Goal: Transaction & Acquisition: Subscribe to service/newsletter

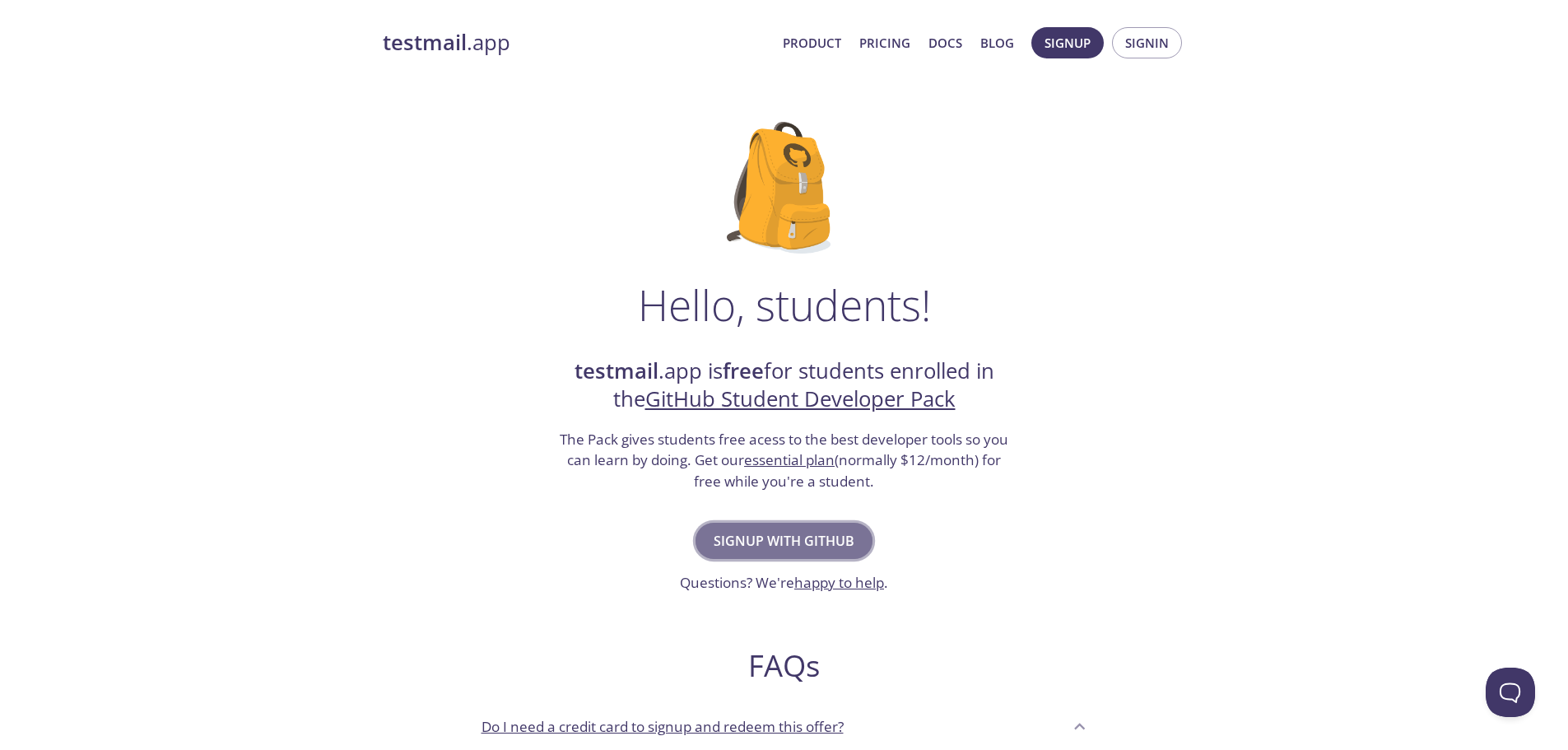
click at [811, 543] on span "Signup with GitHub" at bounding box center [784, 541] width 141 height 23
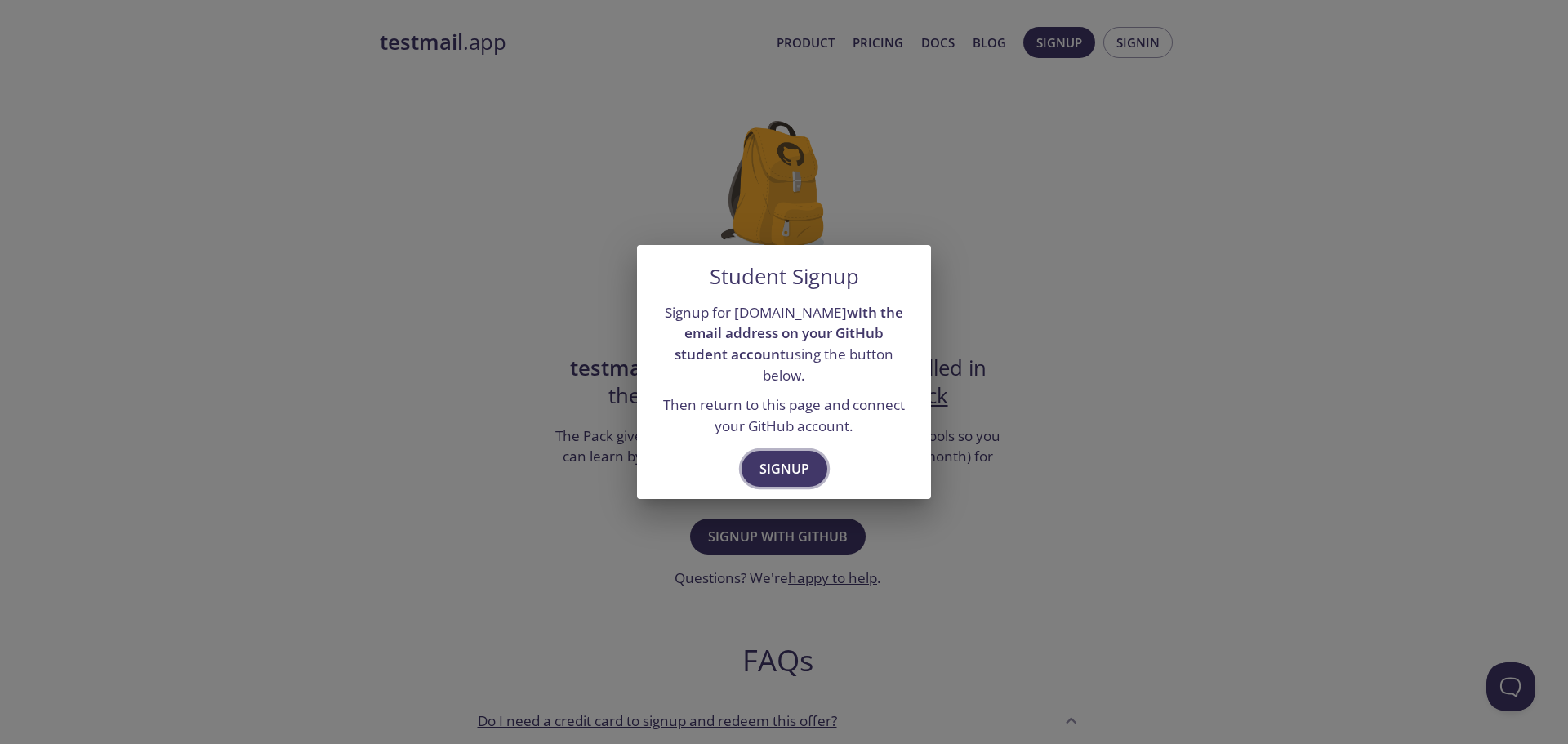
click at [777, 457] on span "Signup" at bounding box center [785, 469] width 50 height 23
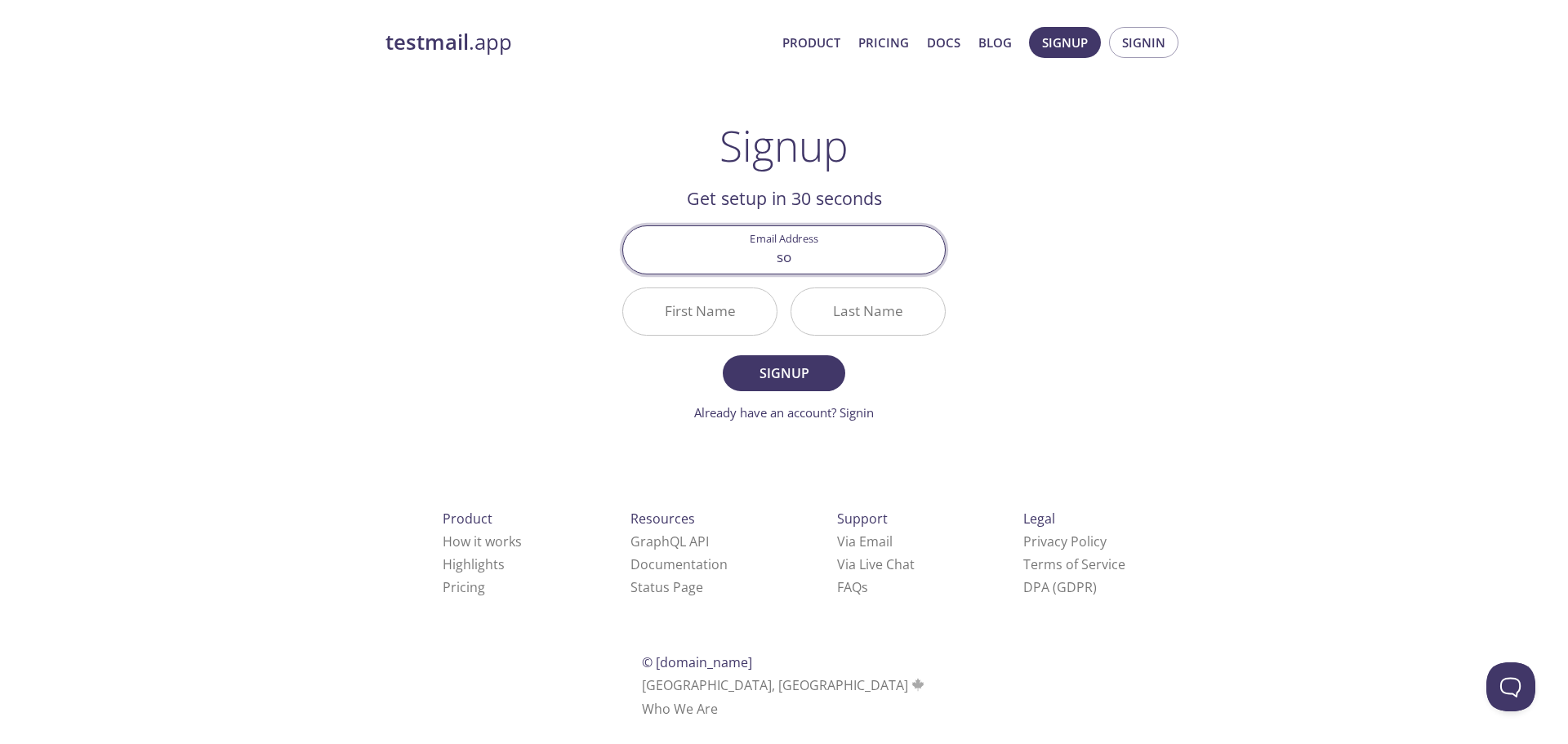
type input "s"
type input "[EMAIL_ADDRESS][DOMAIN_NAME]"
type input "SOn"
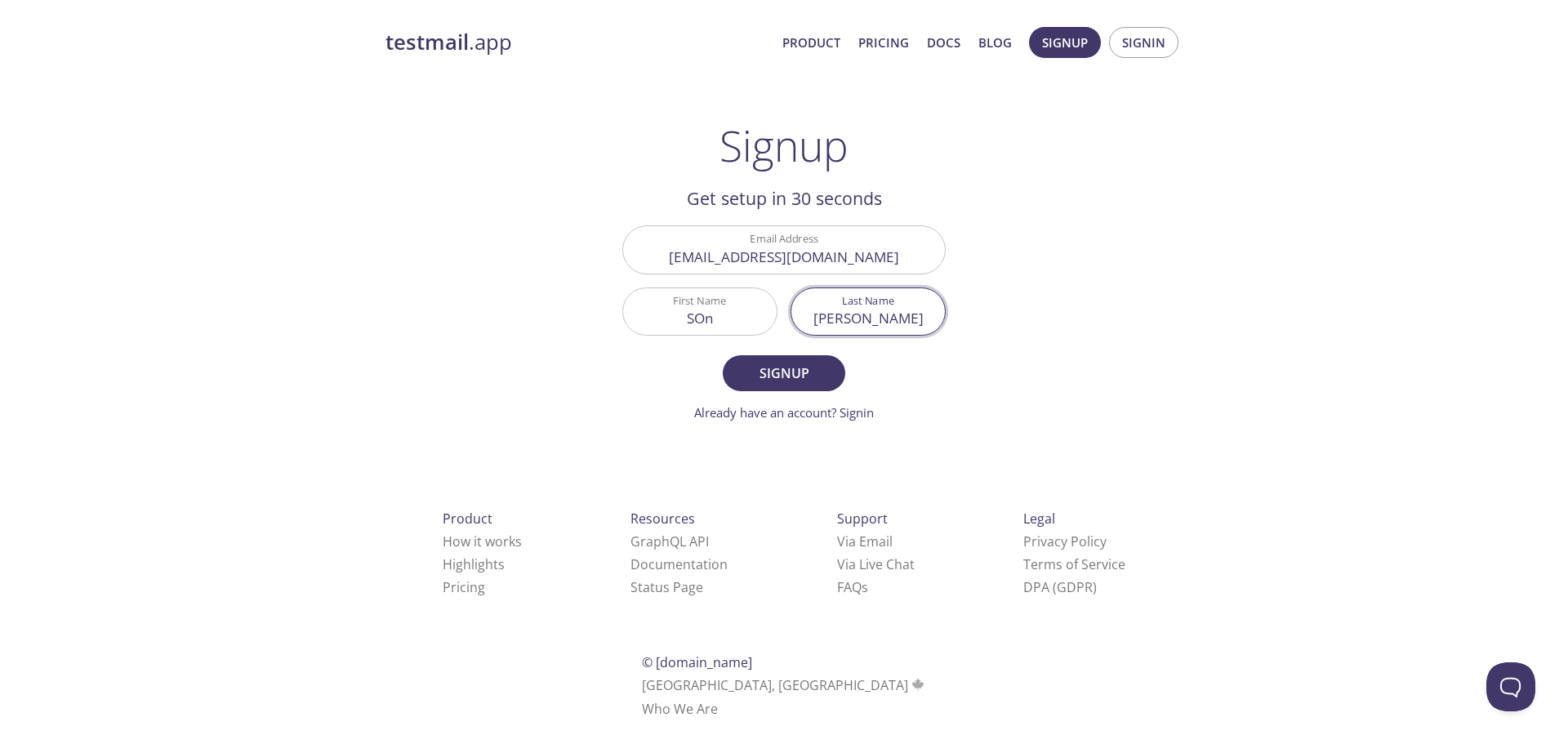
type input "[PERSON_NAME]"
click at [720, 315] on input "SOn" at bounding box center [700, 312] width 154 height 47
type input "Son"
click at [723, 356] on button "Signup" at bounding box center [784, 374] width 122 height 36
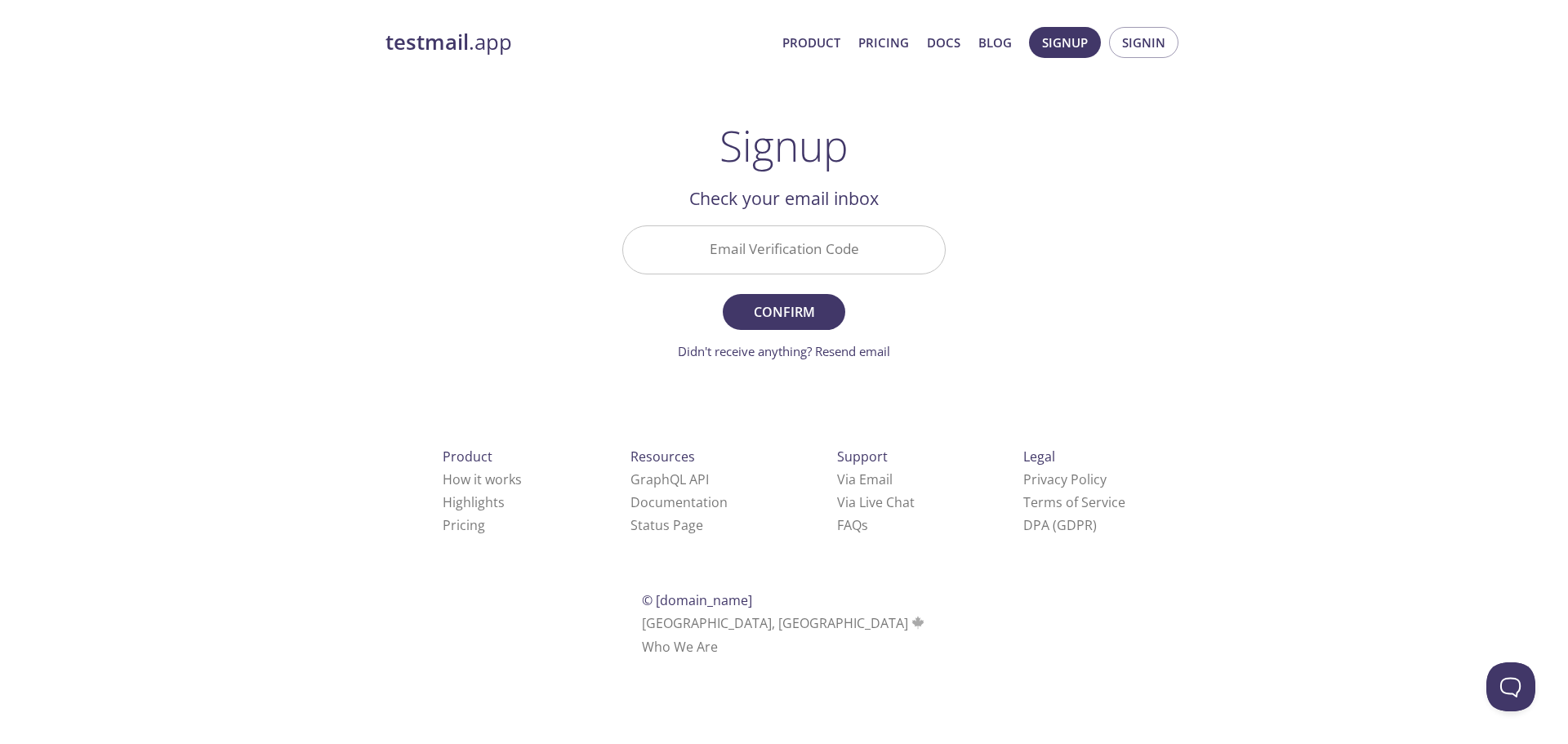
click at [827, 237] on input "Email Verification Code" at bounding box center [784, 250] width 322 height 47
paste input "FSVRXTS"
type input "FSVRXTS"
click at [787, 320] on span "Confirm" at bounding box center [784, 312] width 87 height 23
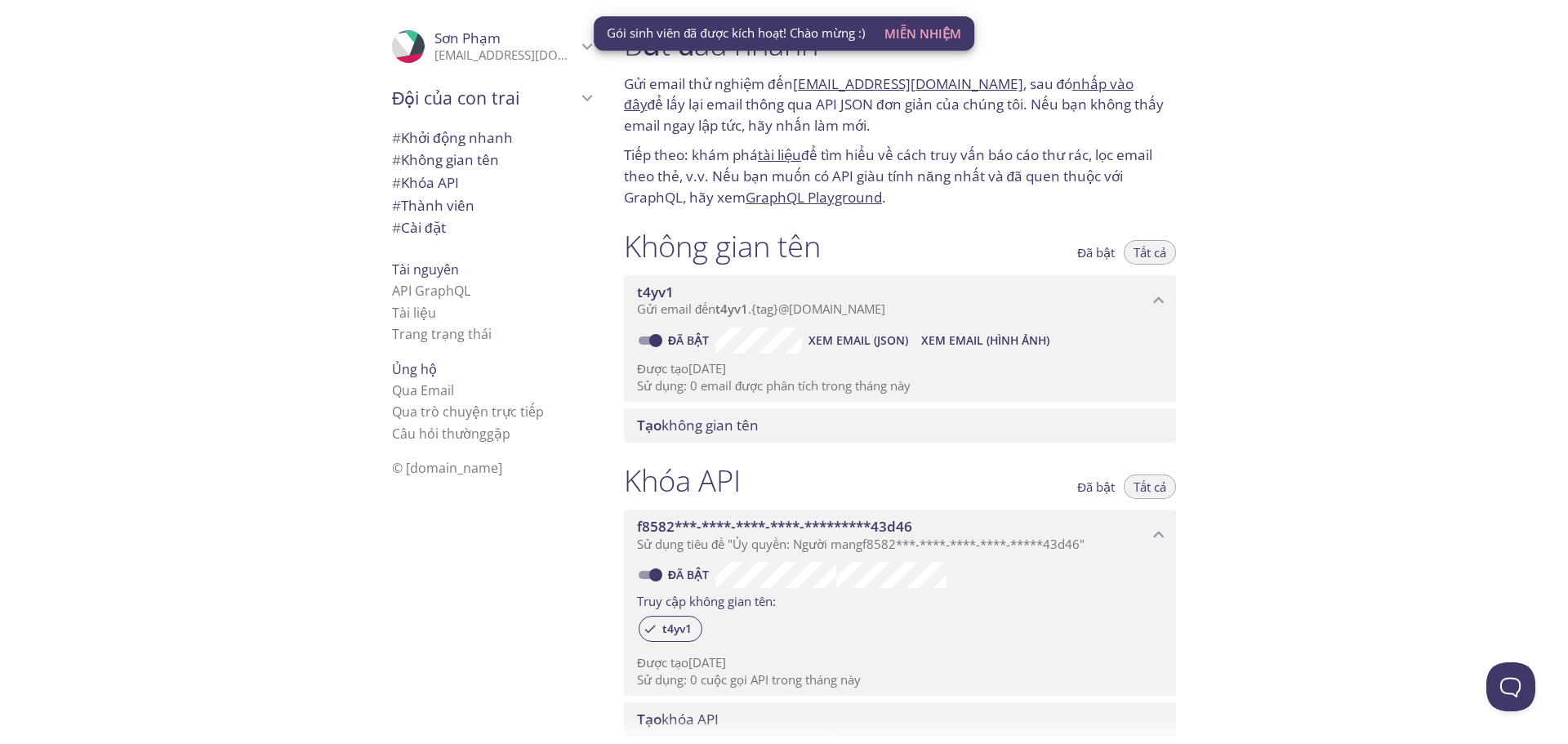
click at [753, 116] on font "để lấy lại email thông qua API JSON đơn giản của chúng tôi. Nếu bạn không thấy …" at bounding box center [894, 115] width 540 height 40
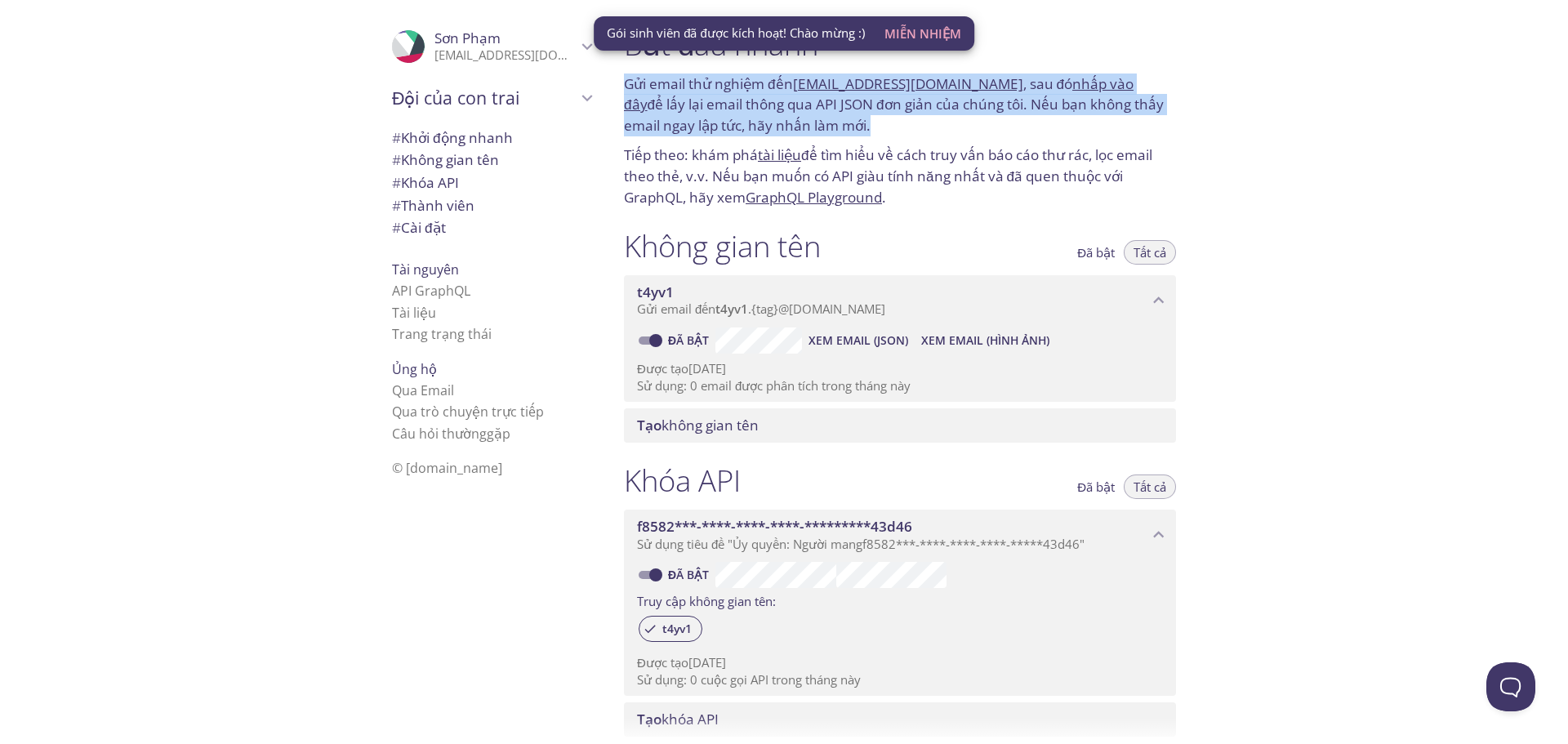
click at [753, 116] on font "để lấy lại email thông qua API JSON đơn giản của chúng tôi. Nếu bạn không thấy …" at bounding box center [894, 115] width 540 height 40
click at [882, 128] on p "Gửi email thử nghiệm đến t4yv1.test@inbox.testmail.app , sau đó nhấp vào đây để…" at bounding box center [901, 105] width 553 height 63
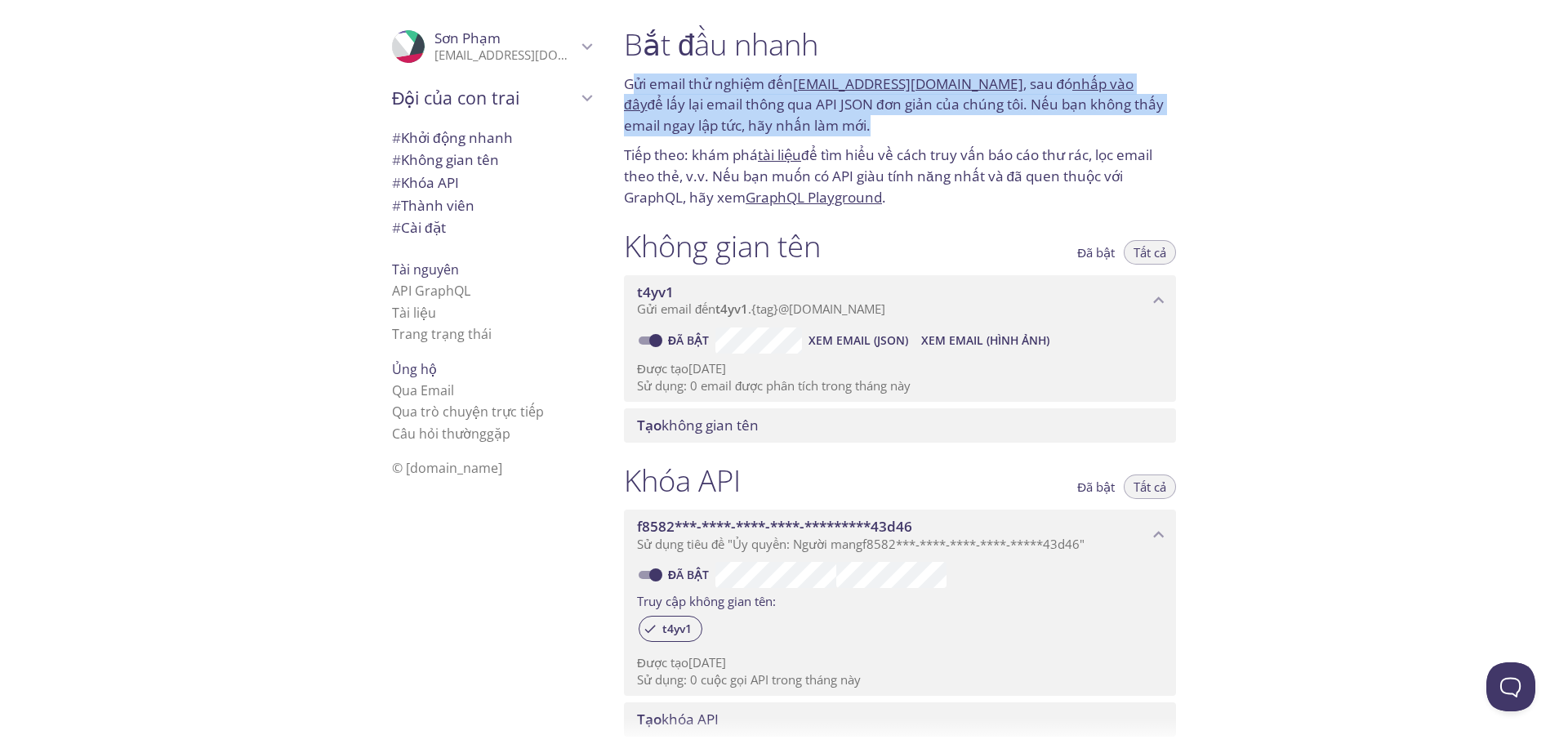
drag, startPoint x: 818, startPoint y: 120, endPoint x: 636, endPoint y: 93, distance: 184.0
click at [636, 93] on p "Gửi email thử nghiệm đến t4yv1.test@inbox.testmail.app , sau đó nhấp vào đây để…" at bounding box center [901, 105] width 553 height 63
click at [704, 103] on font "để lấy lại email thông qua API JSON đơn giản của chúng tôi. Nếu bạn không thấy …" at bounding box center [894, 115] width 540 height 40
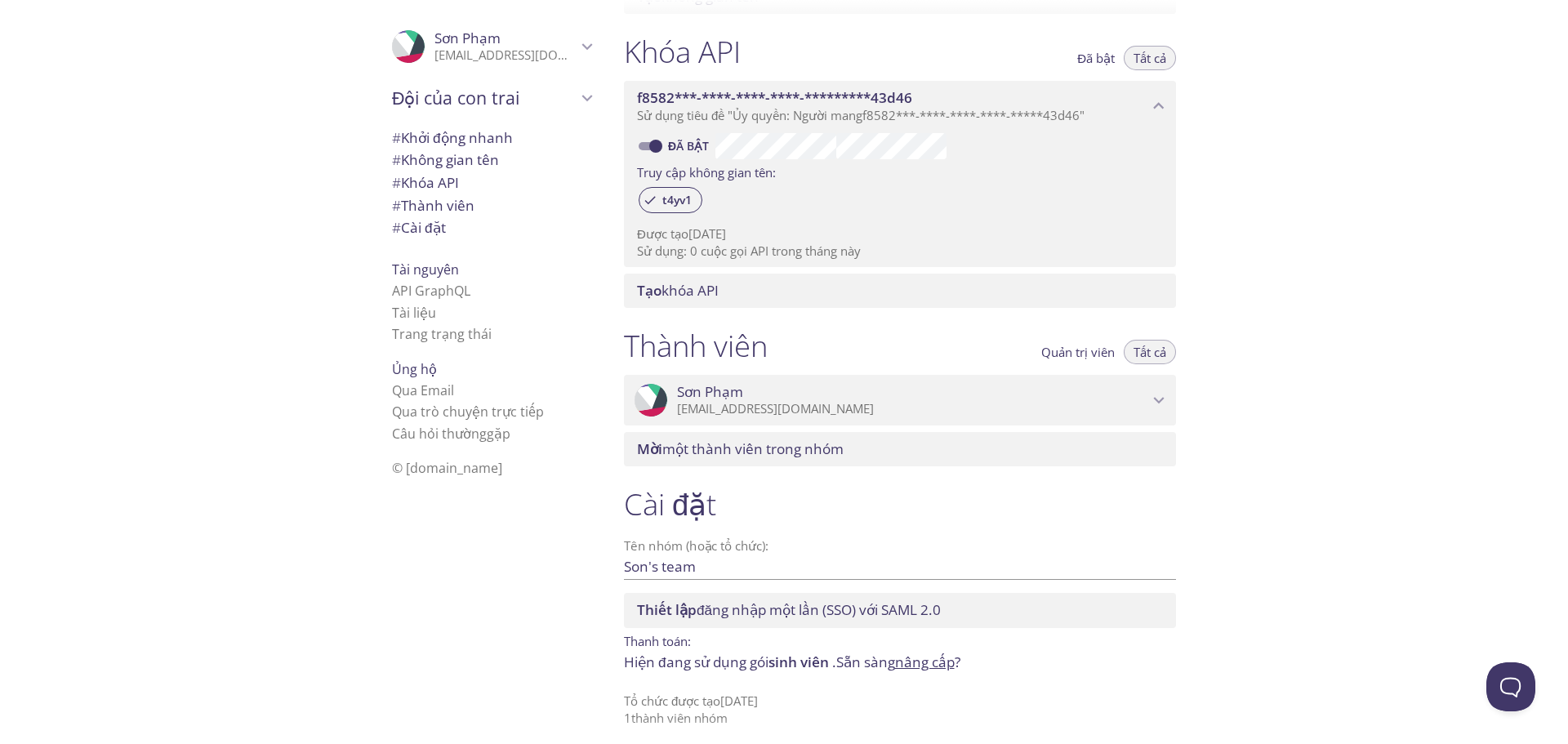
scroll to position [439, 0]
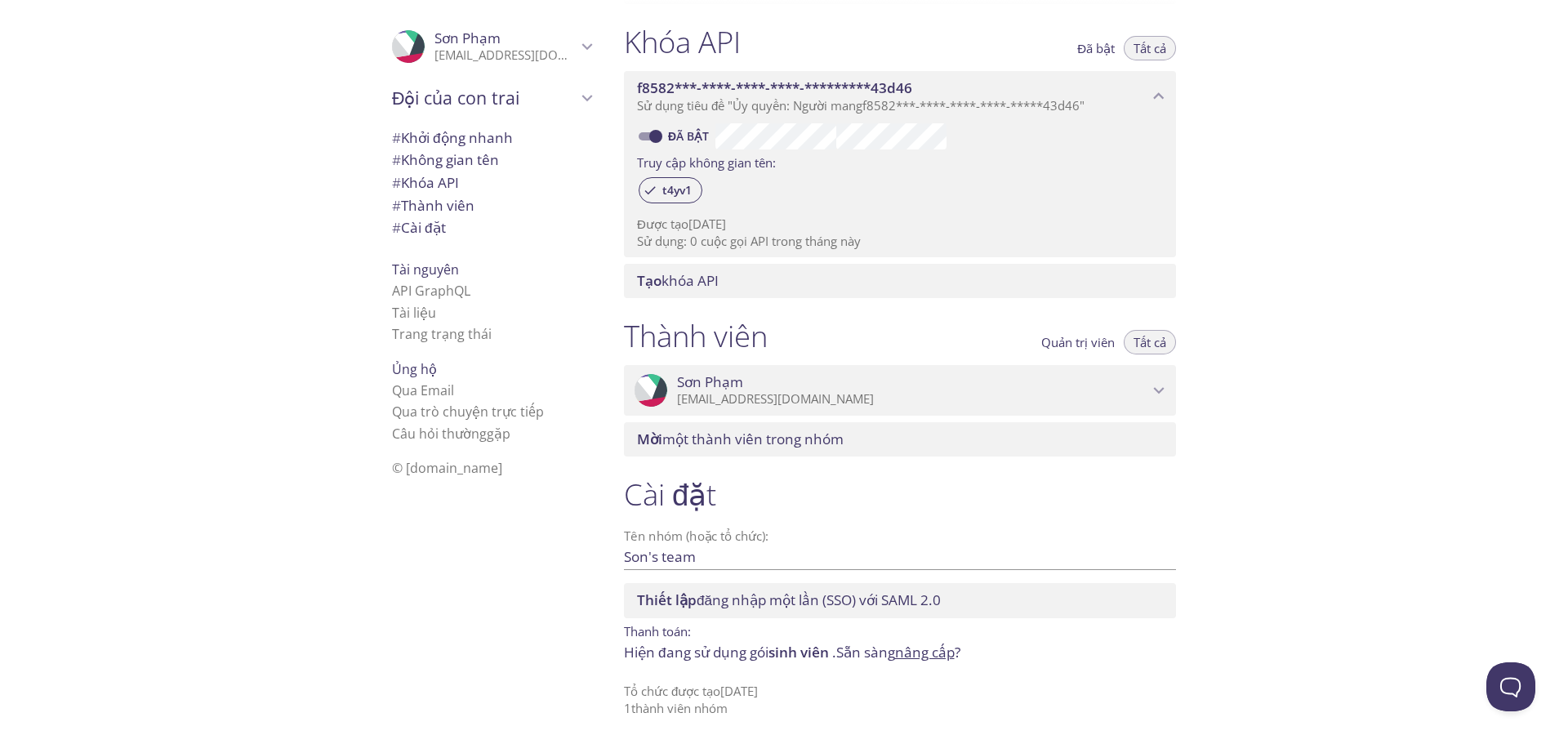
click at [721, 654] on font "Hiện đang sử dụng gói" at bounding box center [696, 652] width 144 height 19
click at [795, 654] on font "sinh viên" at bounding box center [798, 652] width 60 height 19
click at [795, 653] on font "sinh viên" at bounding box center [798, 652] width 60 height 19
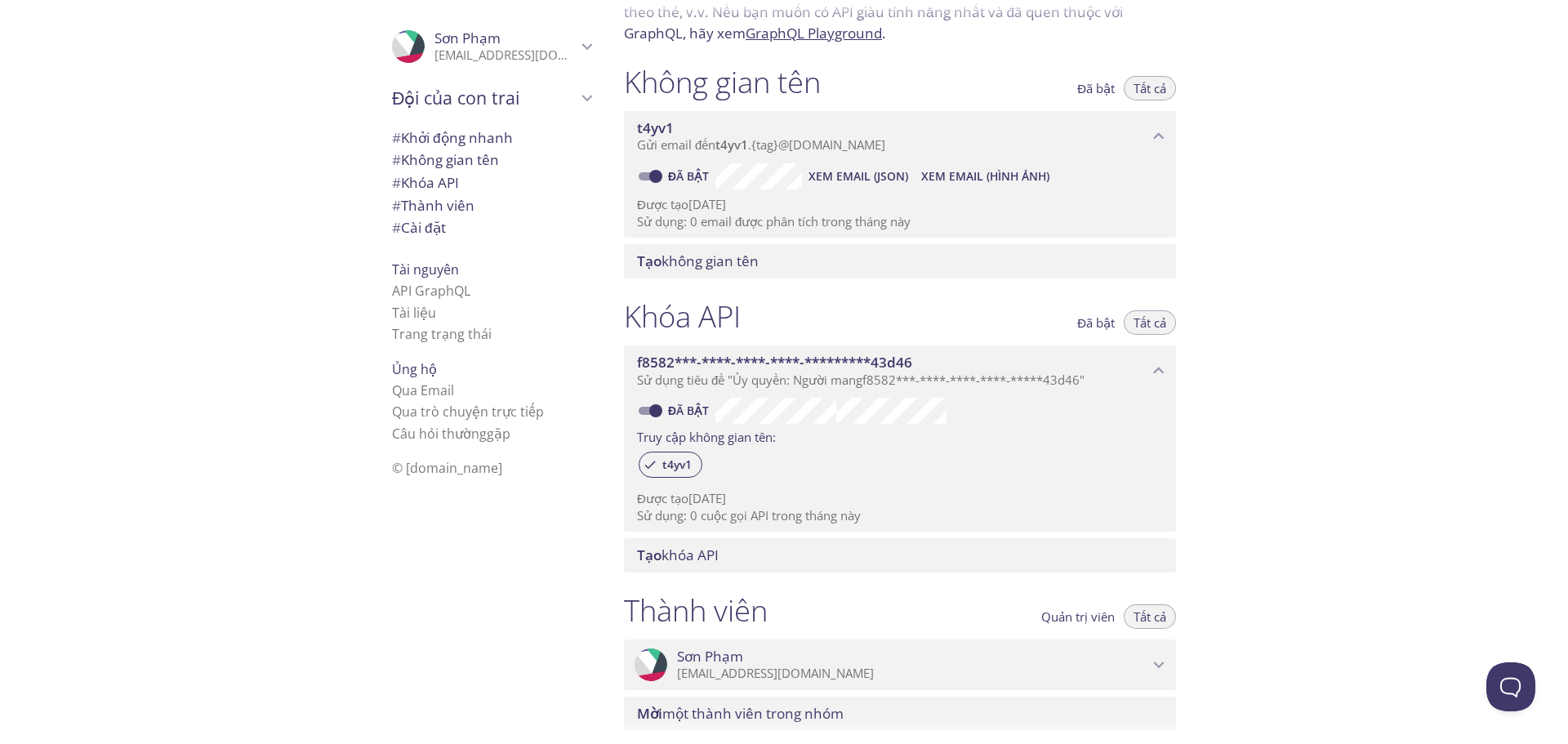
scroll to position [193, 0]
